Goal: Find specific page/section: Find specific page/section

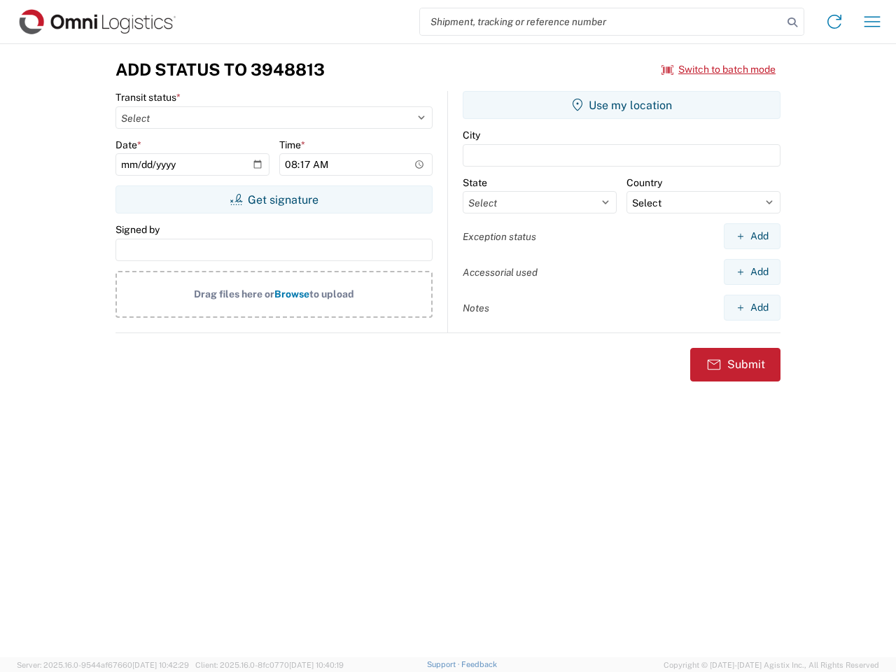
click at [601, 22] on input "search" at bounding box center [601, 21] width 363 height 27
click at [793, 22] on icon at bounding box center [793, 23] width 20 height 20
click at [835, 22] on icon at bounding box center [834, 22] width 22 height 22
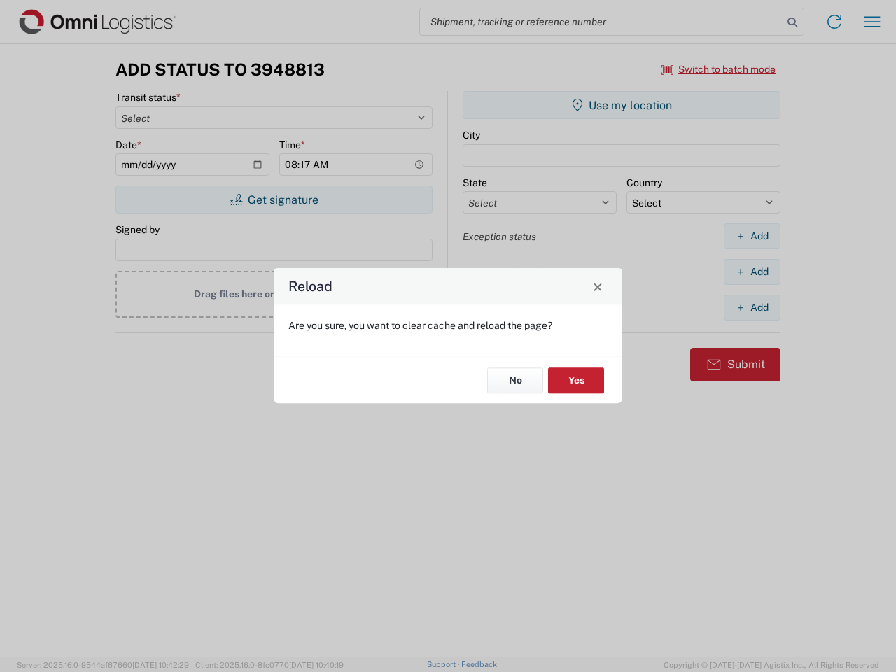
click at [872, 22] on div "Reload Are you sure, you want to clear cache and reload the page? No Yes" at bounding box center [448, 336] width 896 height 672
click at [719, 69] on div "Reload Are you sure, you want to clear cache and reload the page? No Yes" at bounding box center [448, 336] width 896 height 672
click at [274, 200] on div "Reload Are you sure, you want to clear cache and reload the page? No Yes" at bounding box center [448, 336] width 896 height 672
click at [622, 105] on div "Reload Are you sure, you want to clear cache and reload the page? No Yes" at bounding box center [448, 336] width 896 height 672
click at [752, 236] on div "Reload Are you sure, you want to clear cache and reload the page? No Yes" at bounding box center [448, 336] width 896 height 672
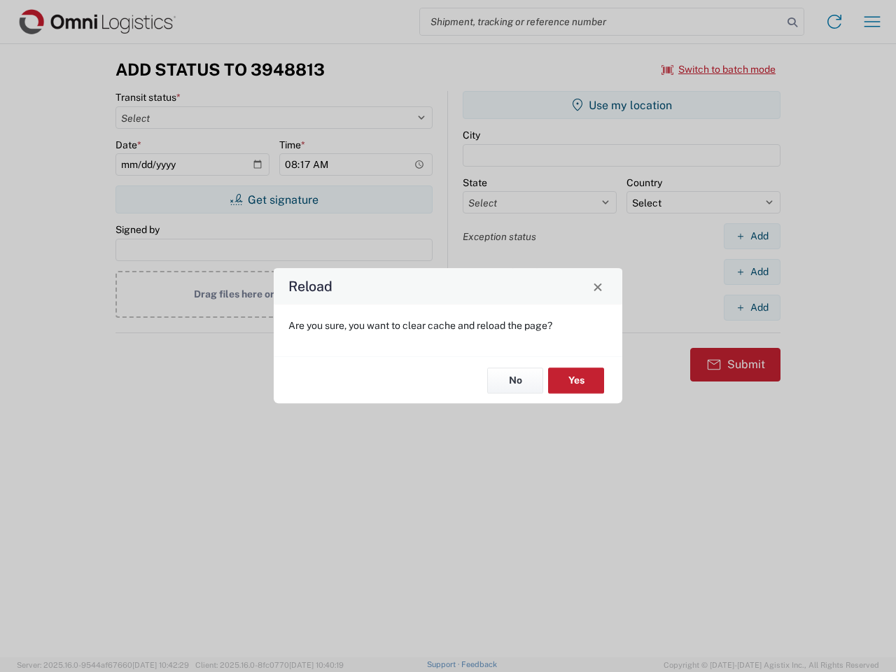
click at [752, 272] on div "Reload Are you sure, you want to clear cache and reload the page? No Yes" at bounding box center [448, 336] width 896 height 672
click at [752, 307] on div "Reload Are you sure, you want to clear cache and reload the page? No Yes" at bounding box center [448, 336] width 896 height 672
